Goal: Check status: Check status

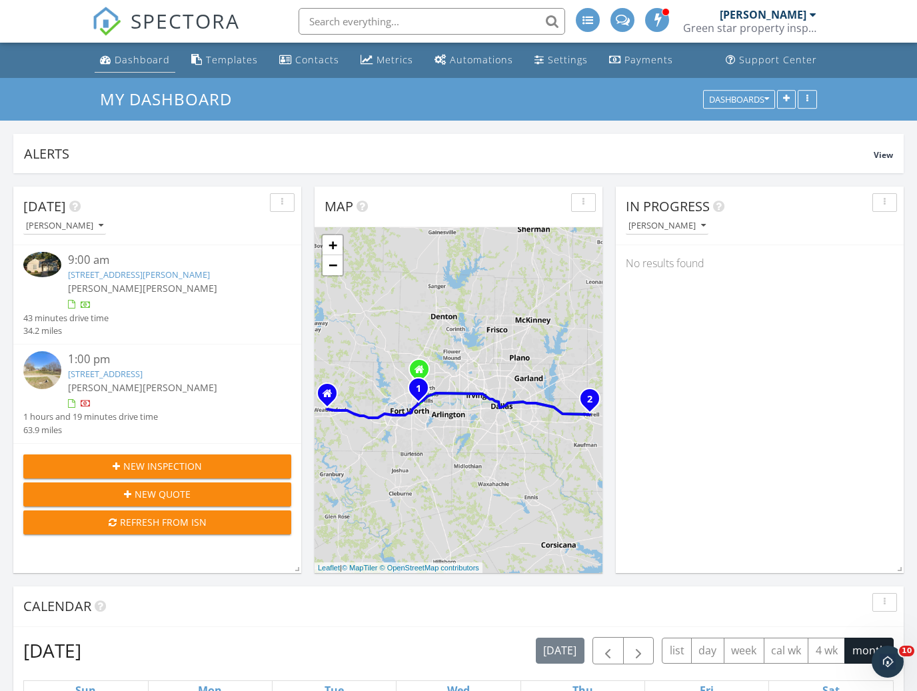
click at [137, 62] on div "Dashboard" at bounding box center [142, 59] width 55 height 13
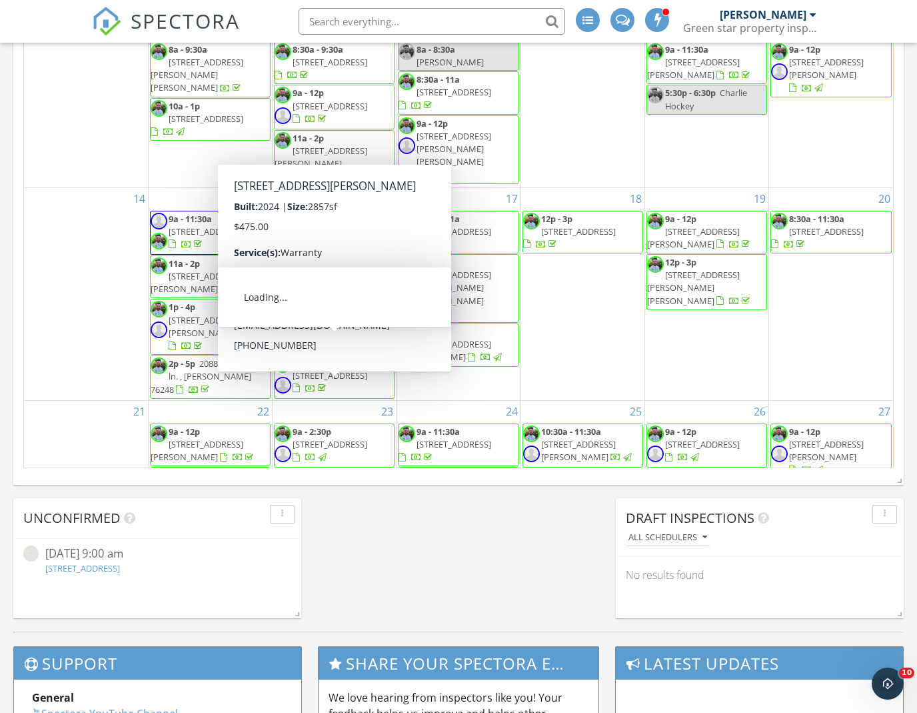
scroll to position [121, 0]
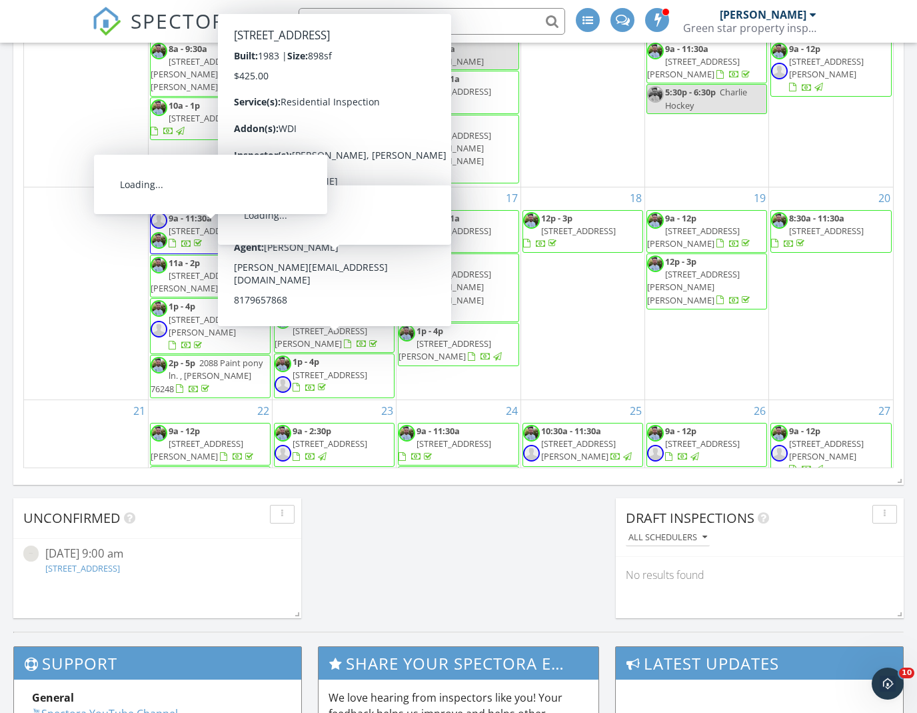
click at [5, 207] on div "[DATE] [PERSON_NAME] 8:00 am [STREET_ADDRESS][US_STATE] [PERSON_NAME] 27 minute…" at bounding box center [458, 24] width 917 height 1213
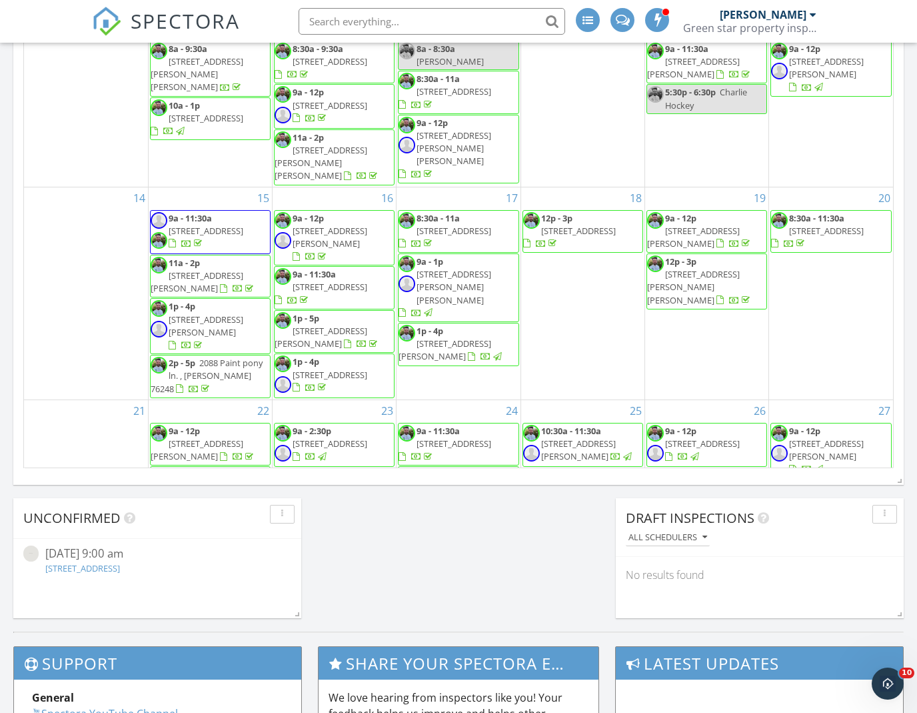
click at [901, 327] on div "[DATE] [DATE] list day week cal wk 4 wk month Sun Mon Tue Wed Thu Fri Sat 31 12…" at bounding box center [458, 175] width 891 height 606
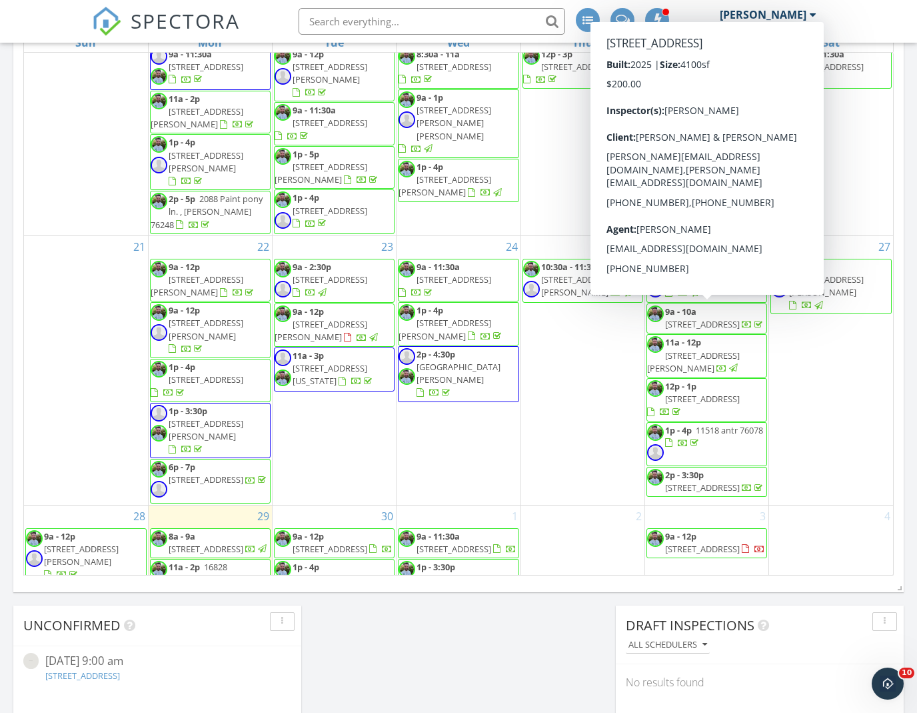
scroll to position [391, 0]
click at [826, 506] on div "4" at bounding box center [831, 576] width 124 height 141
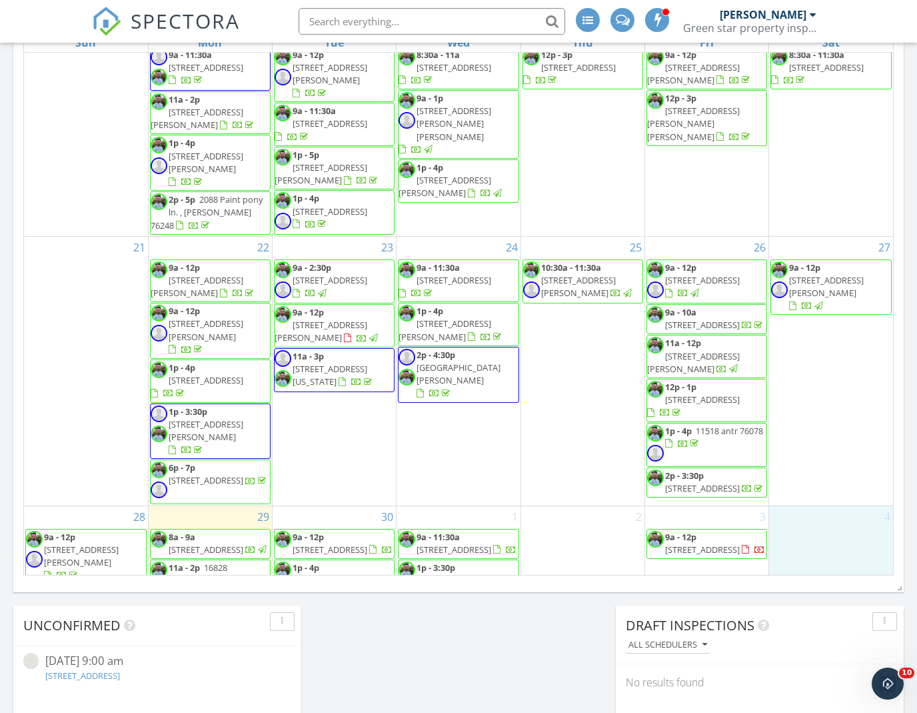
click at [901, 501] on div "[DATE] [DATE] list day week cal wk 4 wk month Sun Mon Tue Wed Thu Fri Sat 31 12…" at bounding box center [458, 282] width 891 height 606
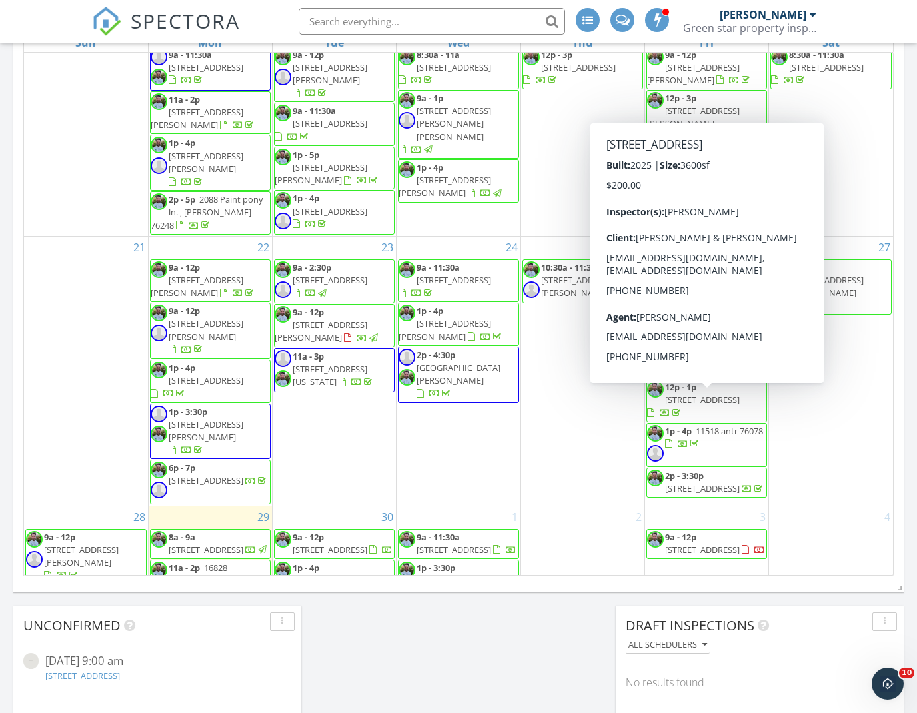
click at [9, 381] on div "[DATE] [PERSON_NAME] 8:00 am [STREET_ADDRESS][US_STATE] [PERSON_NAME] 27 minute…" at bounding box center [458, 131] width 917 height 1213
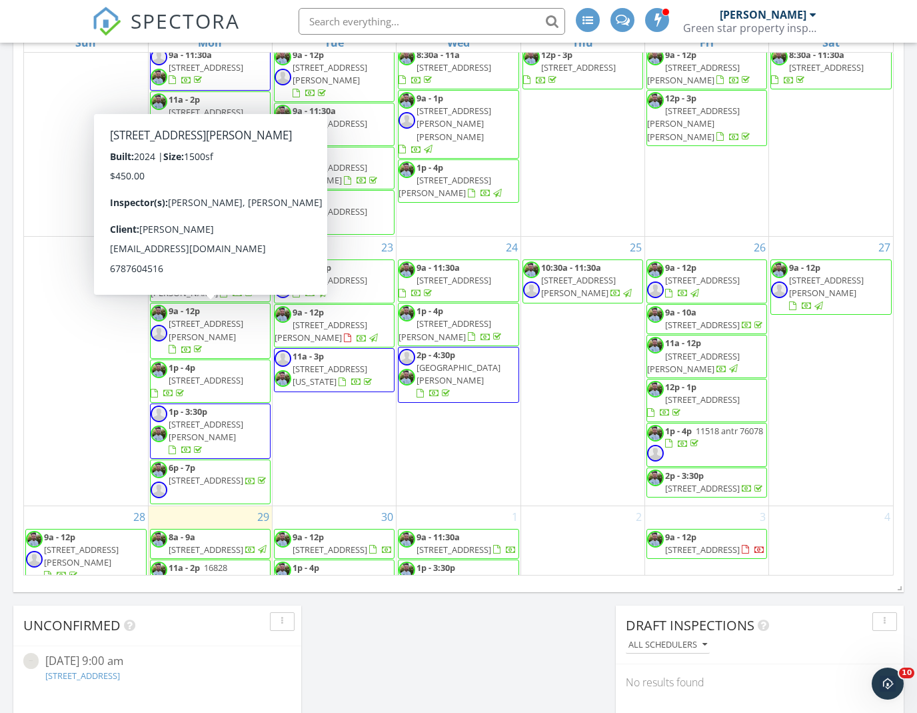
click at [8, 308] on div "[DATE] [PERSON_NAME] 8:00 am [STREET_ADDRESS][US_STATE] [PERSON_NAME] 27 minute…" at bounding box center [458, 131] width 917 height 1213
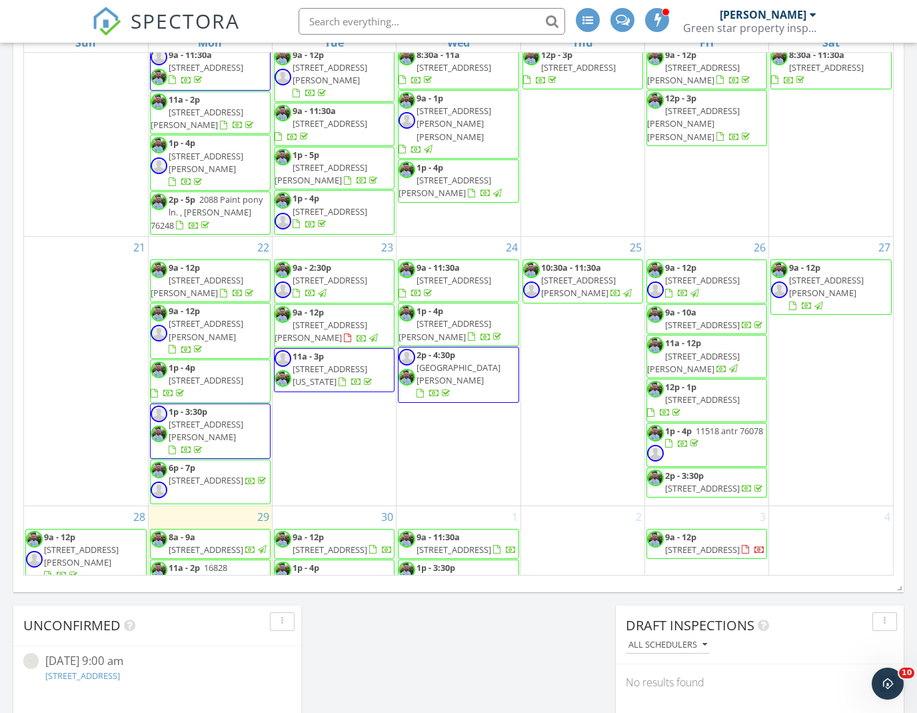
click at [11, 193] on div "[DATE] [PERSON_NAME] 8:00 am [STREET_ADDRESS][US_STATE] [PERSON_NAME] 27 minute…" at bounding box center [458, 131] width 917 height 1213
drag, startPoint x: 10, startPoint y: 227, endPoint x: 25, endPoint y: 228, distance: 15.3
click at [10, 227] on div "[DATE] [PERSON_NAME] 8:00 am [STREET_ADDRESS][US_STATE] [PERSON_NAME] 27 minute…" at bounding box center [458, 131] width 917 height 1213
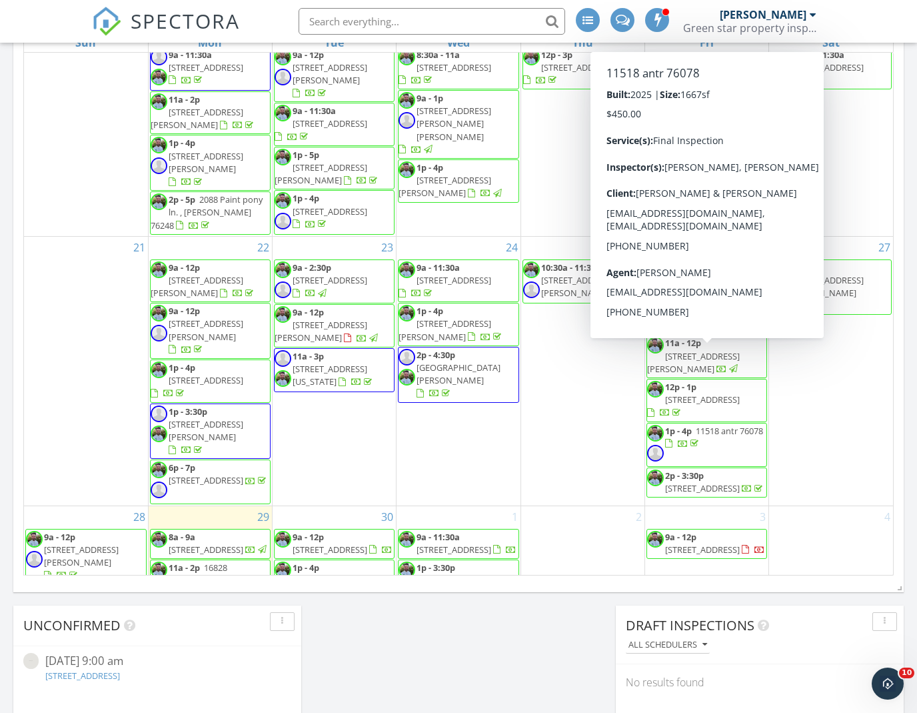
click at [7, 128] on div "[DATE] [PERSON_NAME] 8:00 am [STREET_ADDRESS][US_STATE] [PERSON_NAME] 27 minute…" at bounding box center [458, 131] width 917 height 1213
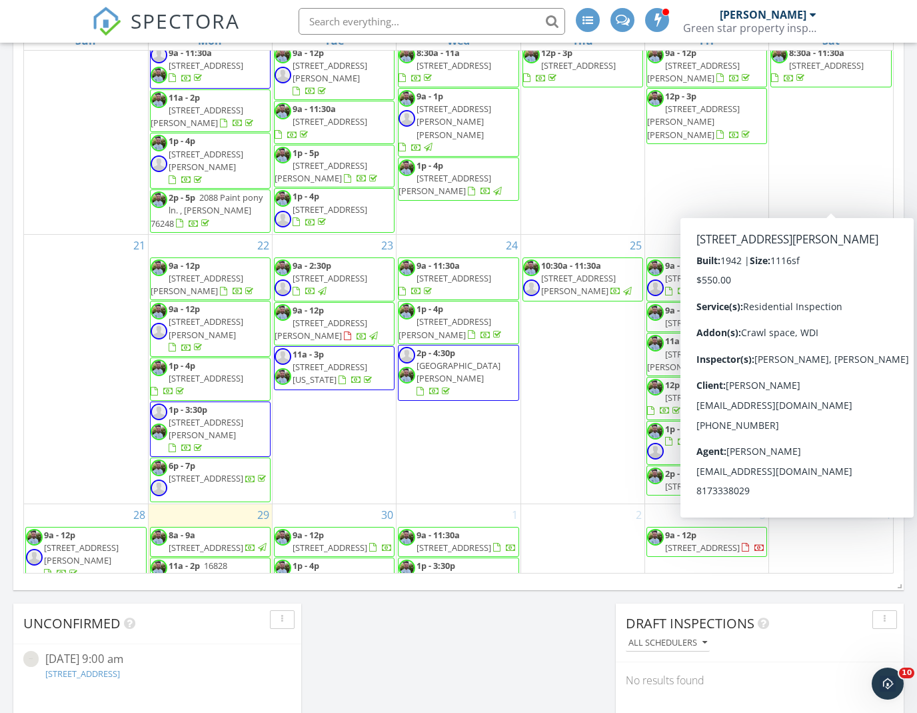
scroll to position [651, 0]
